Goal: Transaction & Acquisition: Purchase product/service

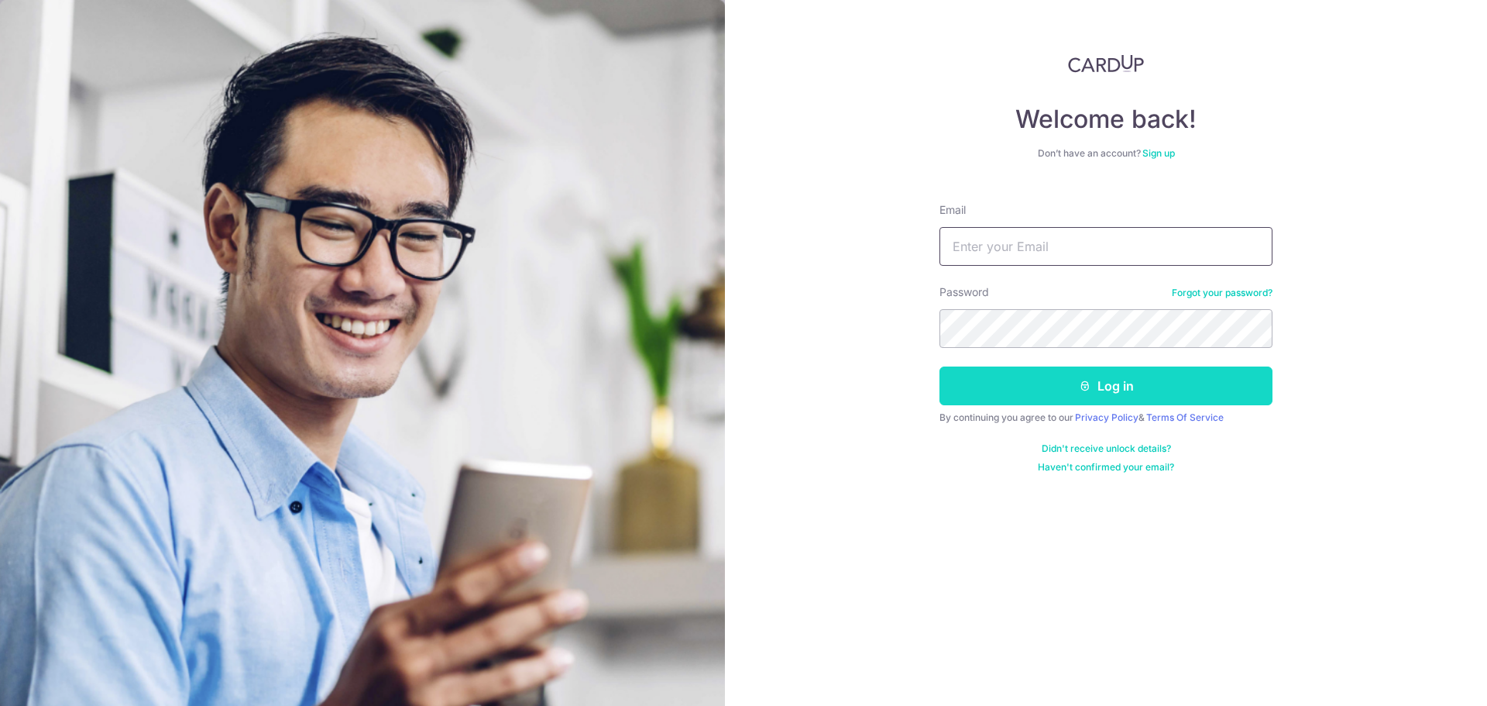
type input "[EMAIL_ADDRESS][DOMAIN_NAME]"
click at [1111, 393] on button "Log in" at bounding box center [1106, 385] width 333 height 39
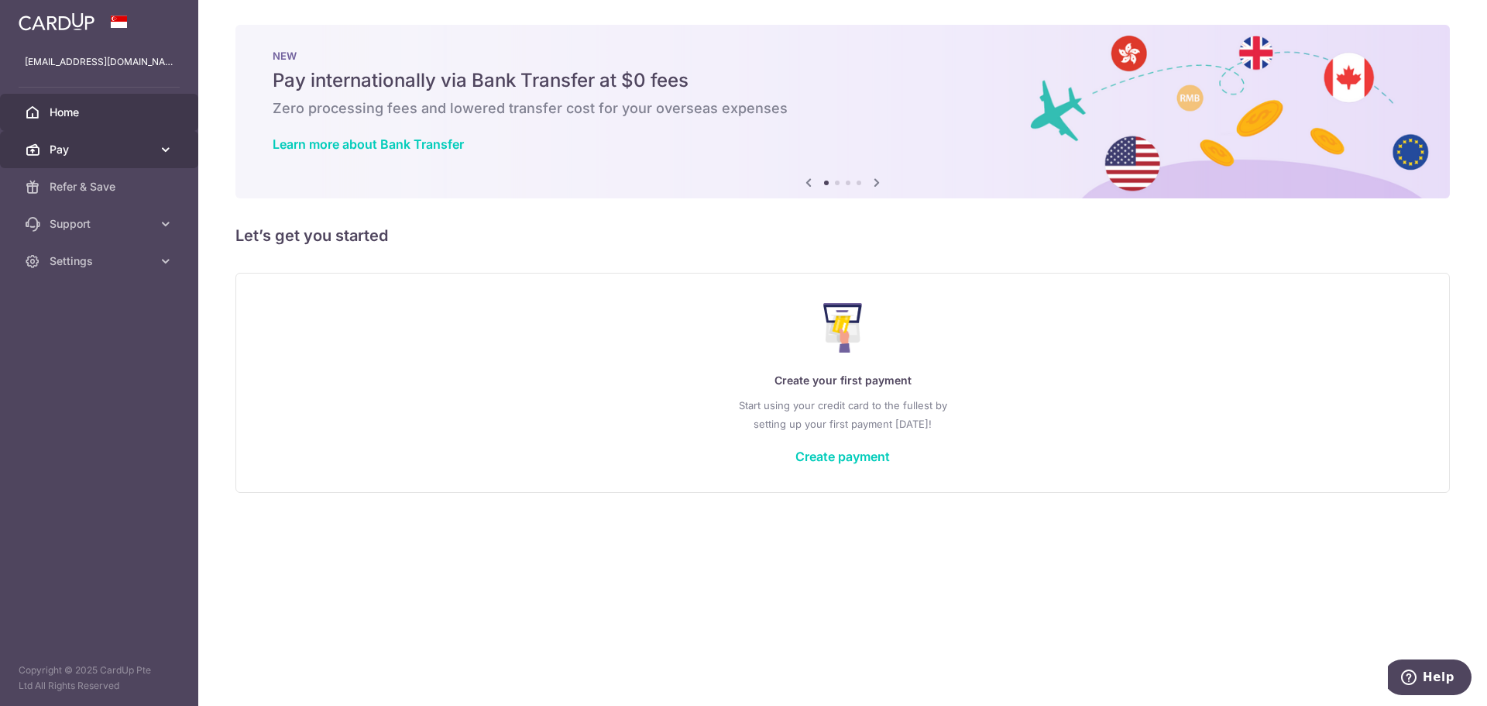
click at [84, 152] on span "Pay" at bounding box center [101, 149] width 102 height 15
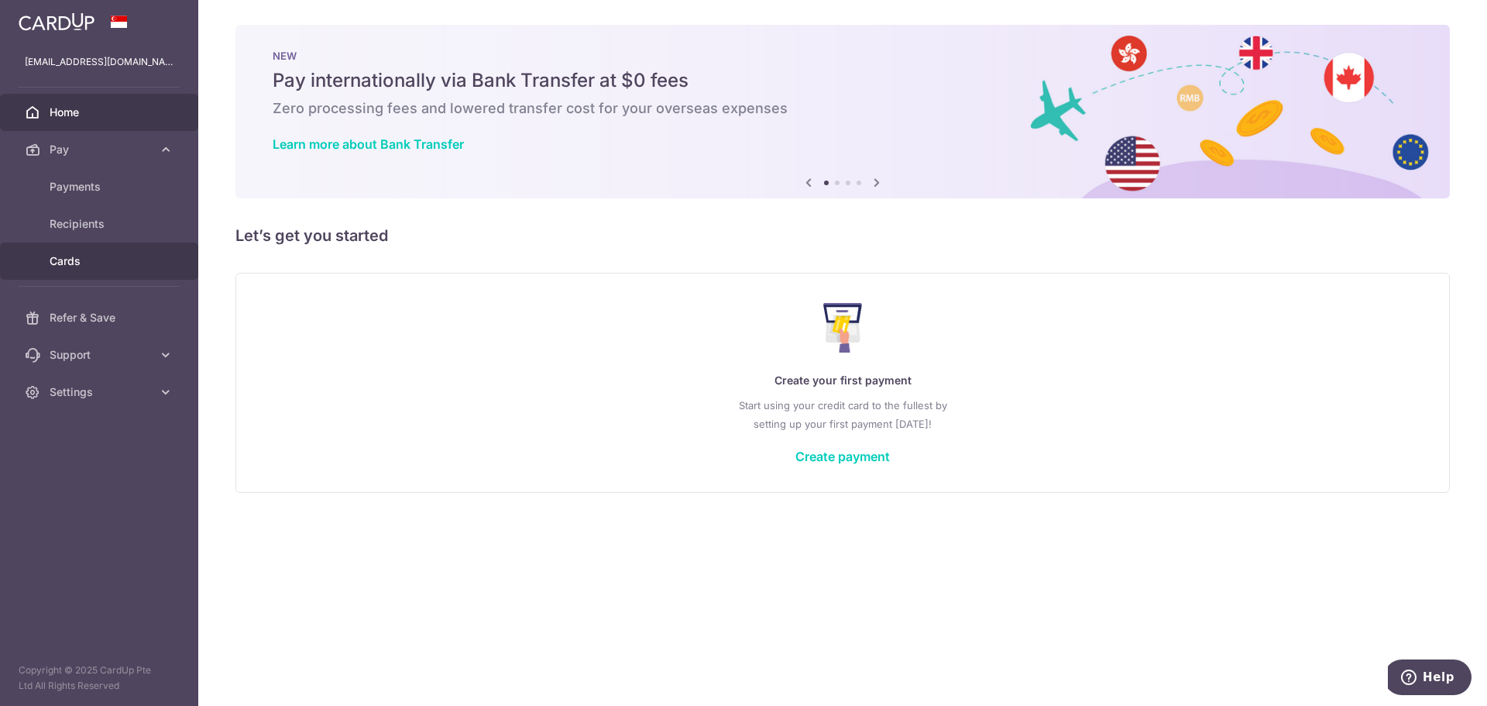
click at [85, 264] on span "Cards" at bounding box center [101, 260] width 102 height 15
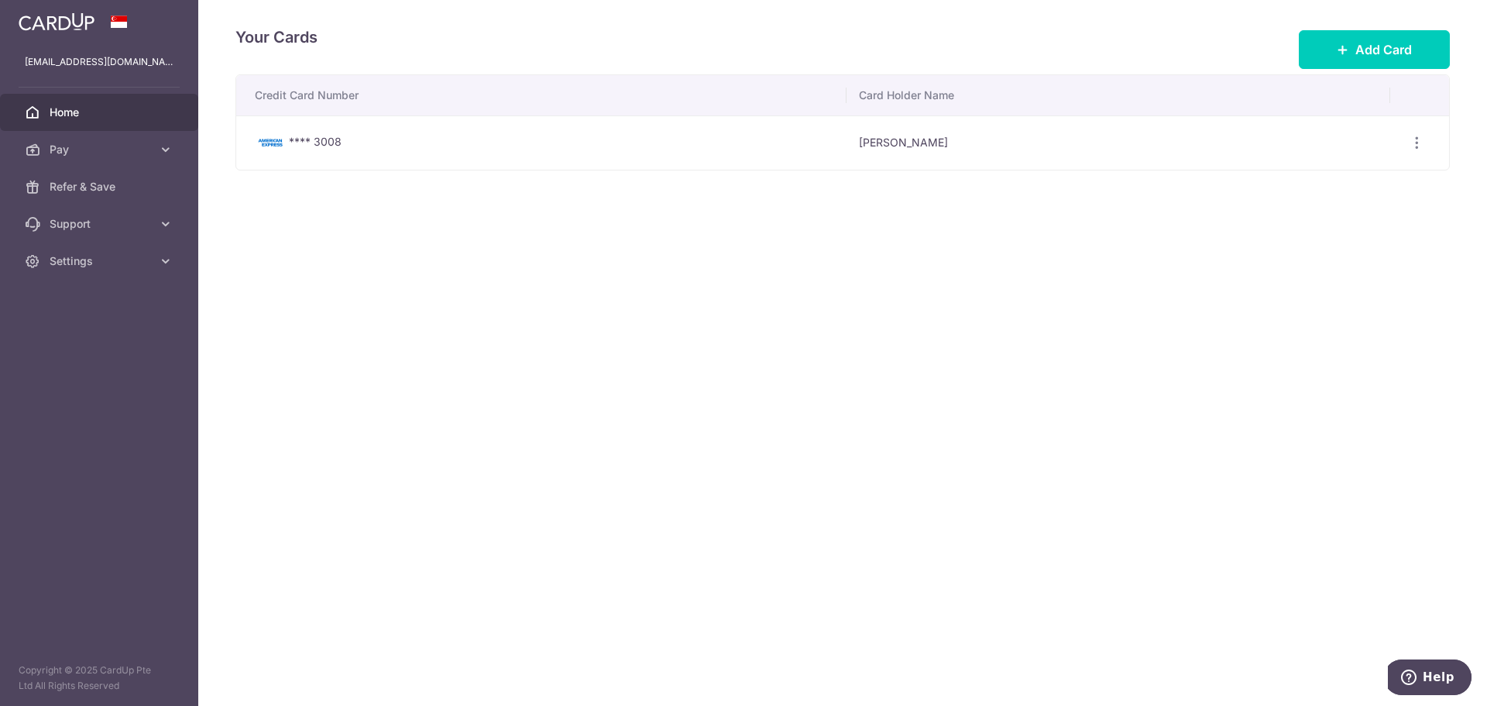
click at [119, 119] on span "Home" at bounding box center [101, 112] width 102 height 15
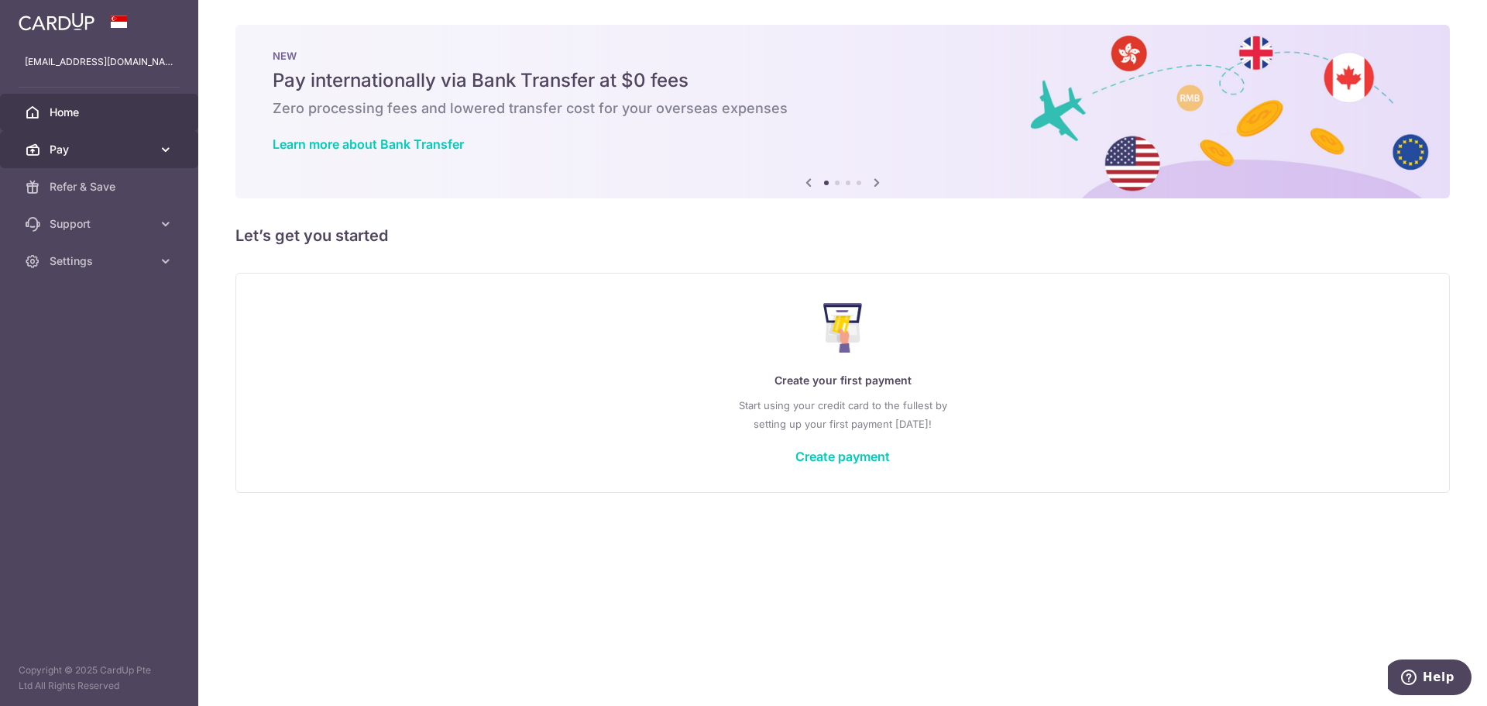
click at [168, 146] on icon at bounding box center [165, 149] width 15 height 15
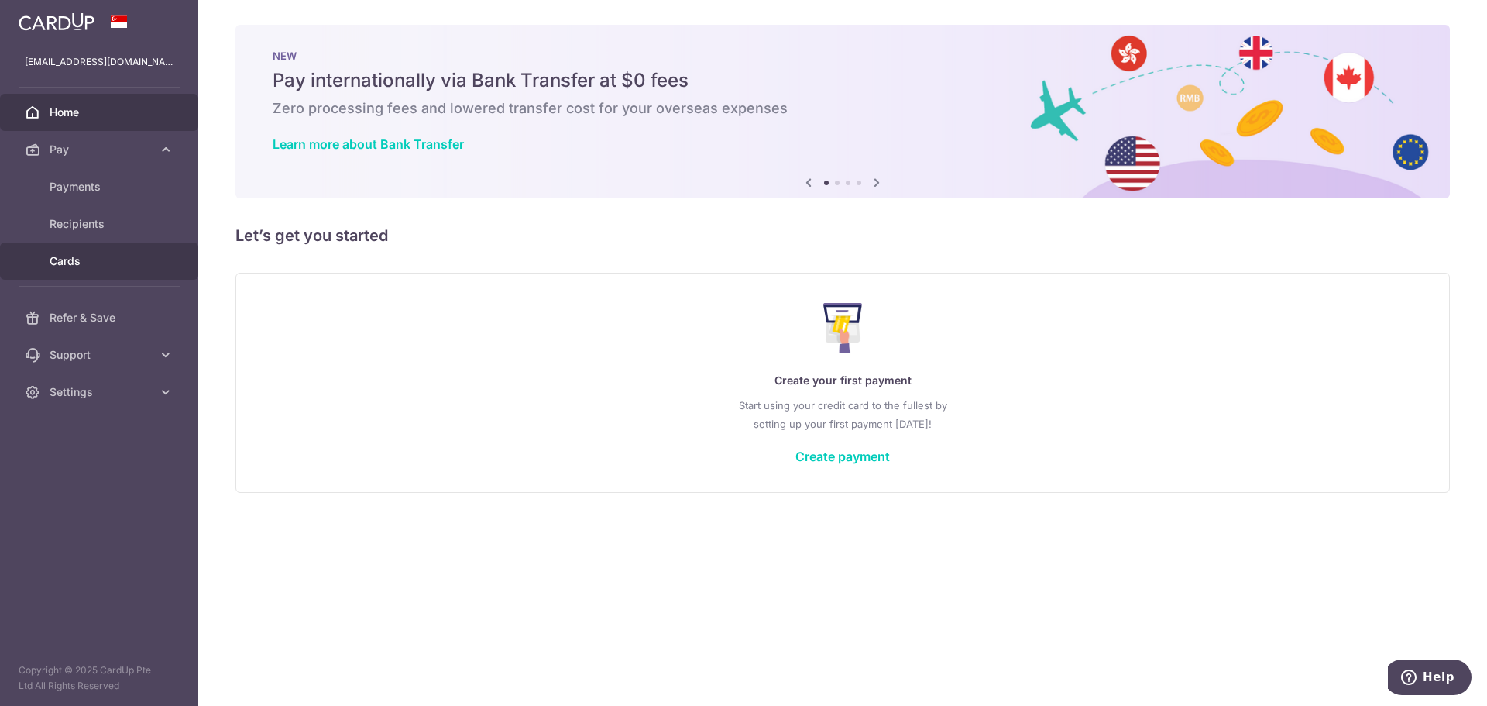
click at [86, 264] on span "Cards" at bounding box center [101, 260] width 102 height 15
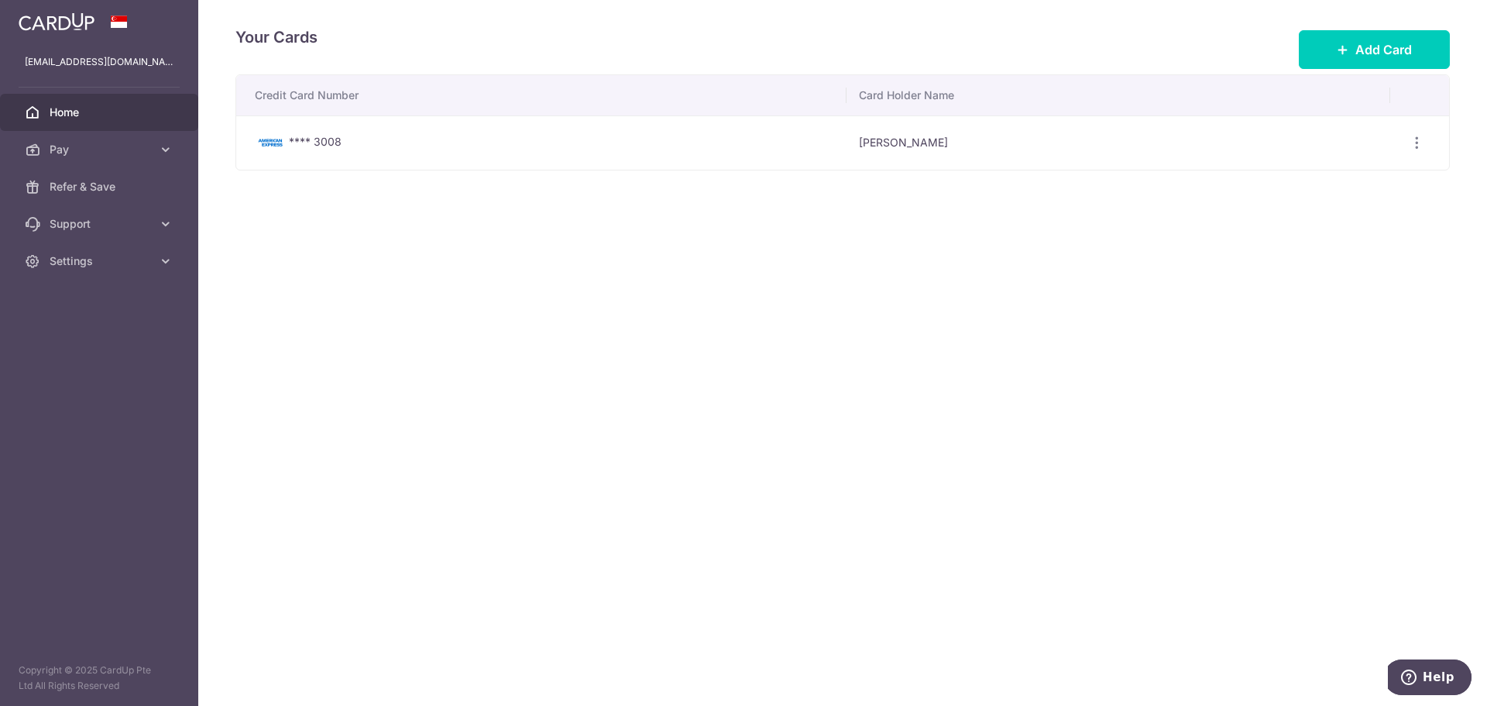
click at [125, 125] on link "Home" at bounding box center [99, 112] width 198 height 37
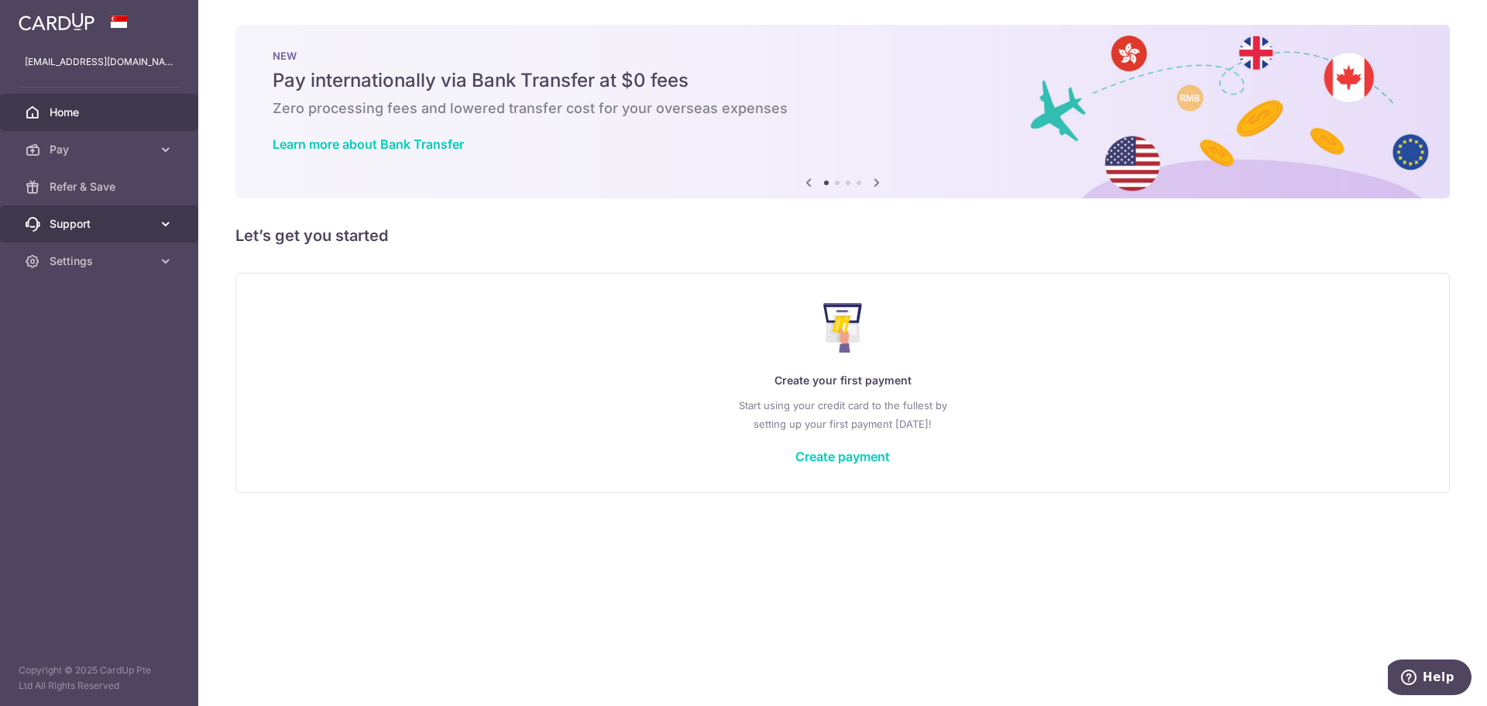
click at [79, 219] on span "Support" at bounding box center [101, 223] width 102 height 15
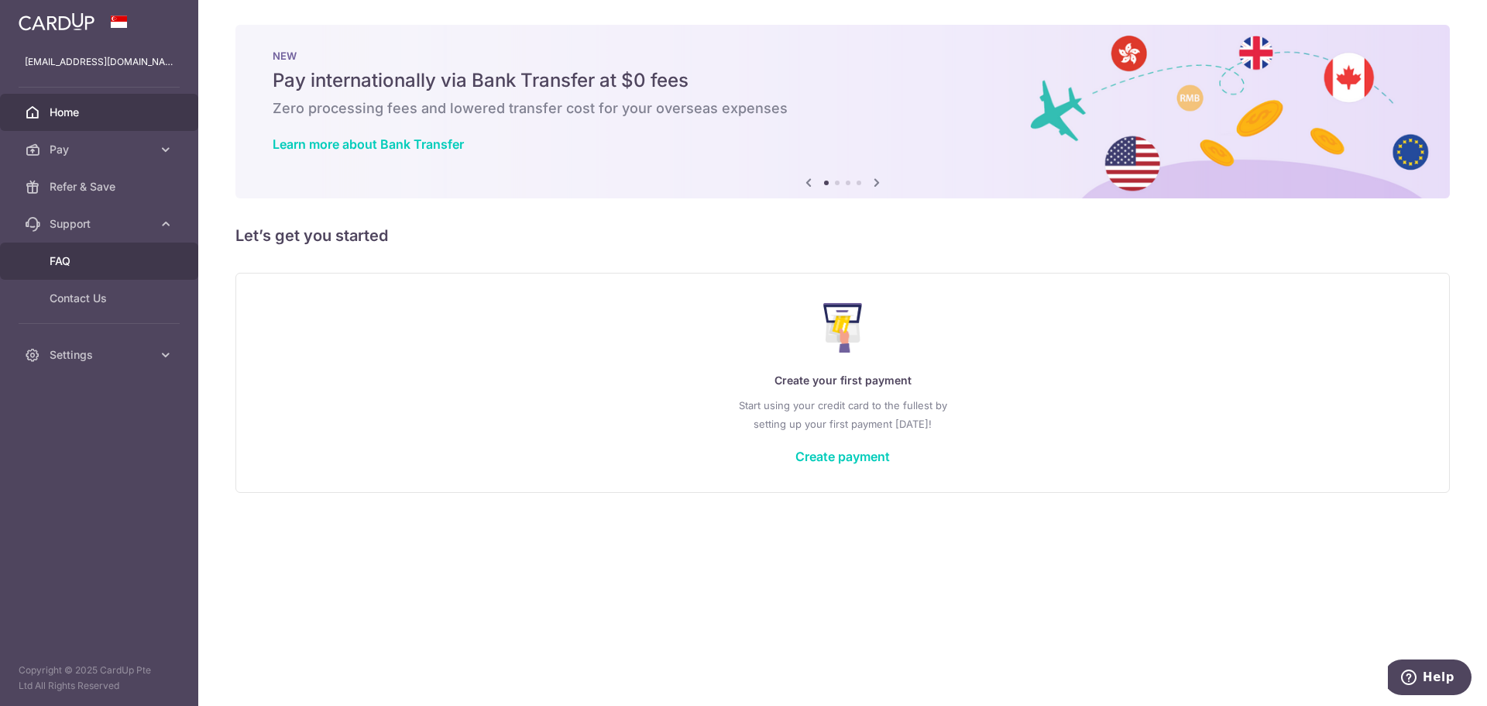
click at [74, 262] on span "FAQ" at bounding box center [101, 260] width 102 height 15
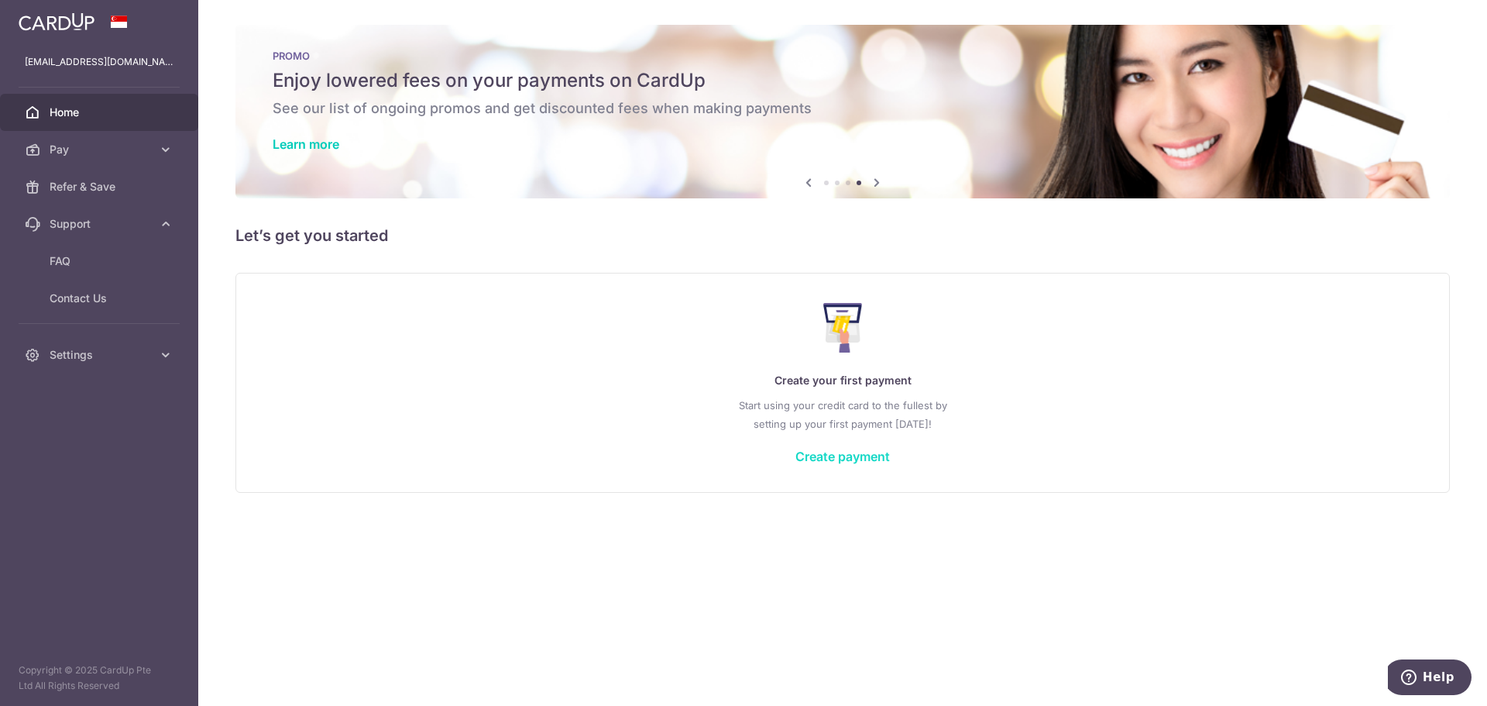
click at [851, 457] on link "Create payment" at bounding box center [843, 456] width 95 height 15
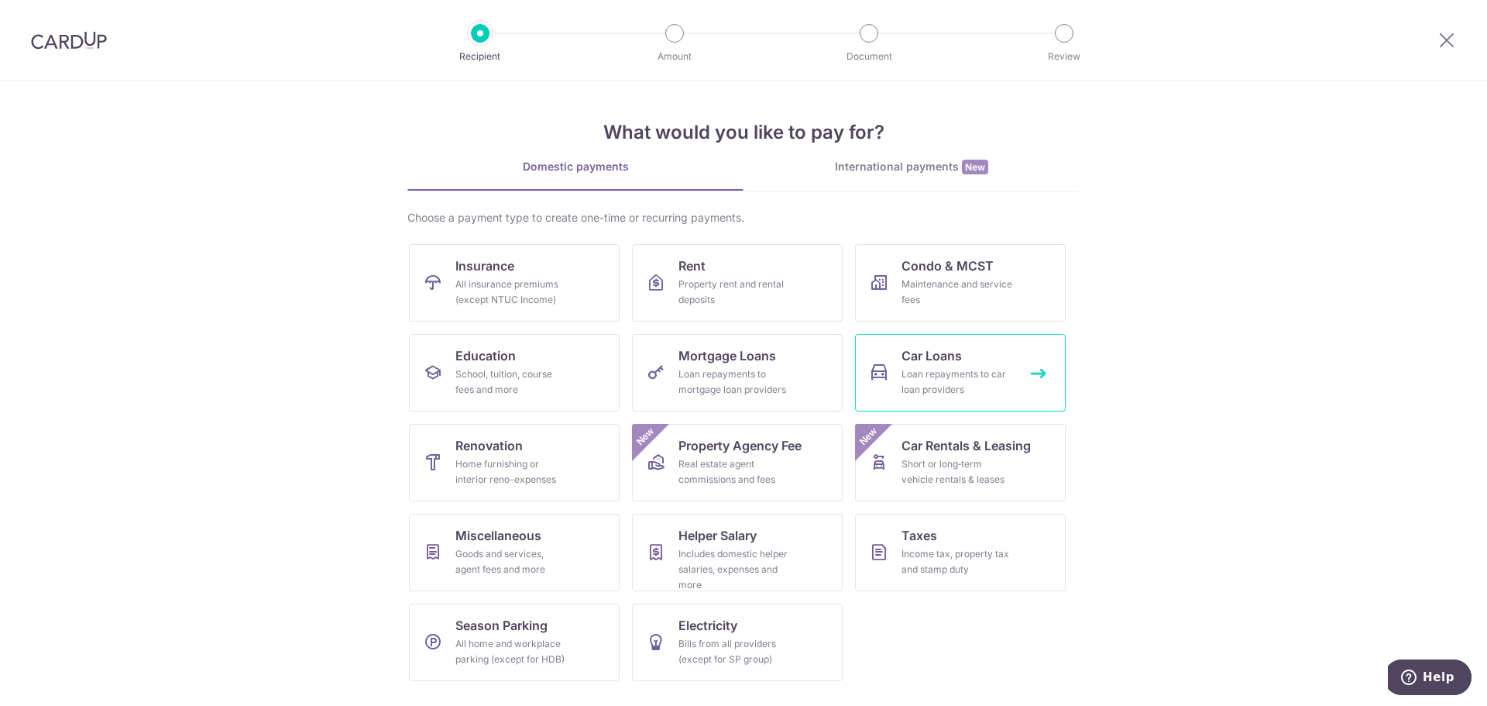
click at [948, 370] on div "Loan repayments to car loan providers" at bounding box center [958, 381] width 112 height 31
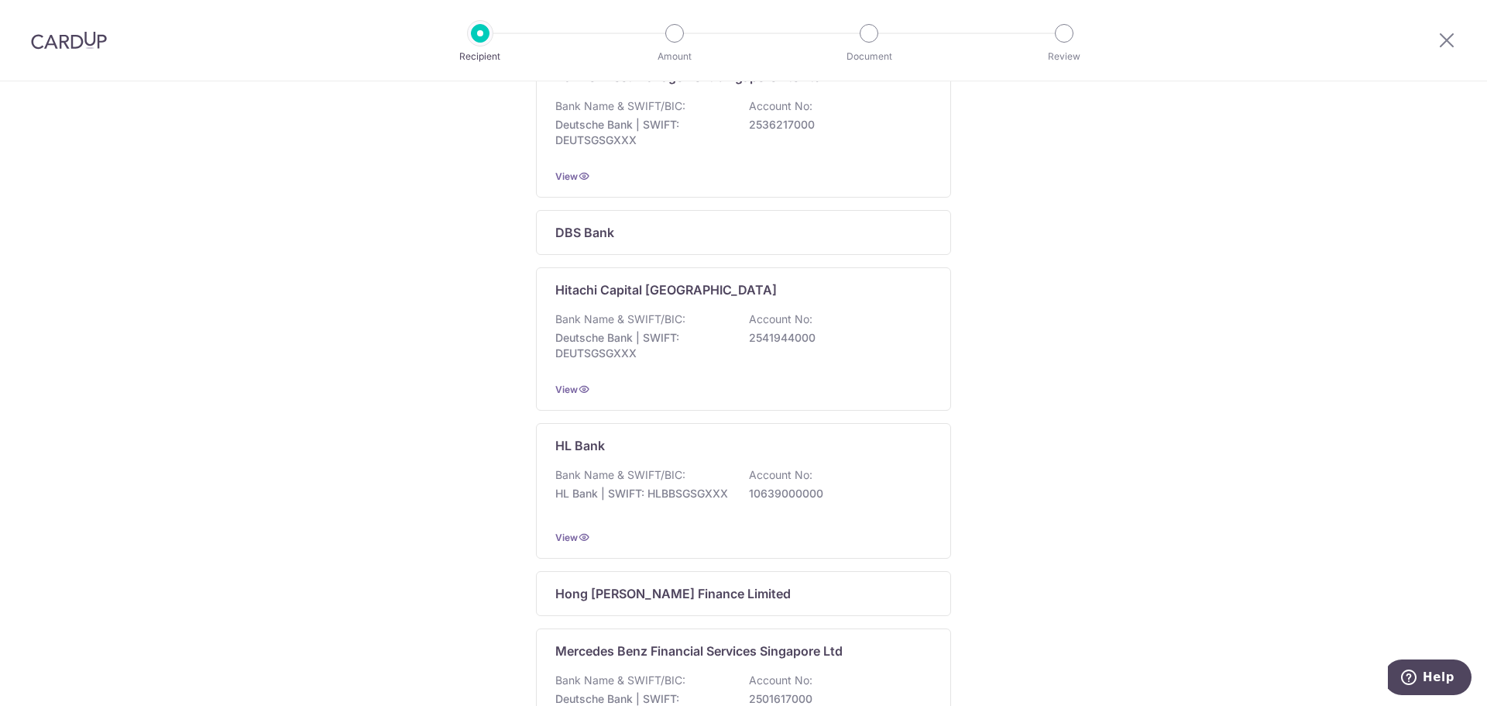
scroll to position [387, 0]
